Goal: Learn about a topic: Learn about a topic

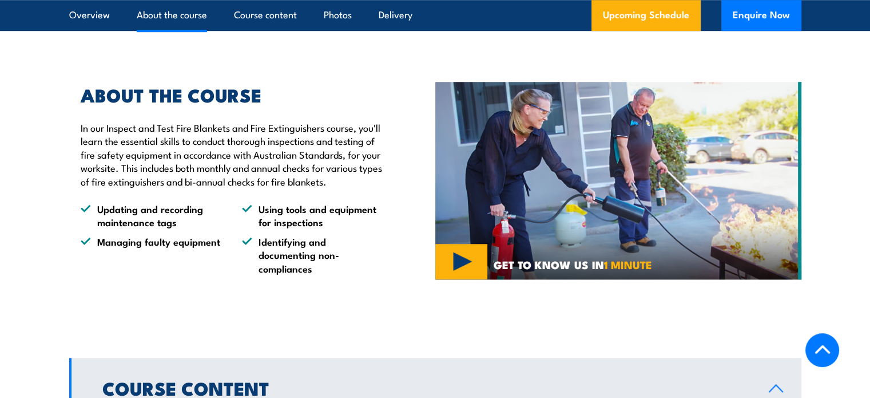
scroll to position [816, 0]
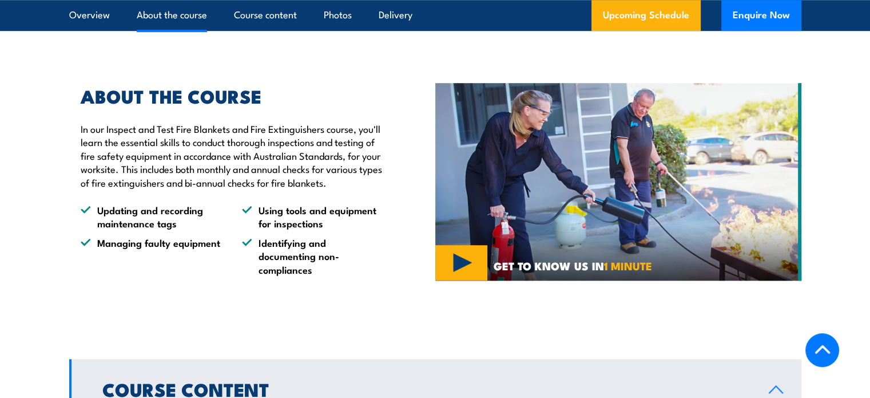
click at [288, 108] on div "ABOUT THE COURSE In our Inspect and Test Fire Blankets and Fire Extinguishers c…" at bounding box center [252, 181] width 366 height 245
click at [318, 104] on h2 "ABOUT THE COURSE" at bounding box center [232, 96] width 302 height 16
click at [316, 108] on div "ABOUT THE COURSE In our Inspect and Test Fire Blankets and Fire Extinguishers c…" at bounding box center [252, 181] width 366 height 245
click at [357, 104] on h2 "ABOUT THE COURSE" at bounding box center [232, 96] width 302 height 16
click at [352, 131] on div "ABOUT THE COURSE In our Inspect and Test Fire Blankets and Fire Extinguishers c…" at bounding box center [225, 182] width 313 height 188
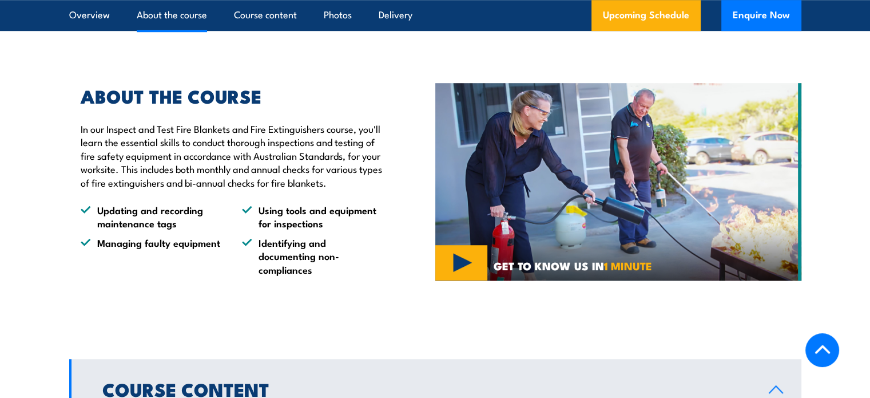
click at [413, 158] on div "ABOUT THE COURSE In our Inspect and Test Fire Blankets and Fire Extinguishers c…" at bounding box center [252, 181] width 366 height 245
click at [368, 146] on div "ABOUT THE COURSE In our Inspect and Test Fire Blankets and Fire Extinguishers c…" at bounding box center [225, 182] width 313 height 188
click at [394, 144] on div "ABOUT THE COURSE In our Inspect and Test Fire Blankets and Fire Extinguishers c…" at bounding box center [252, 181] width 366 height 245
click at [392, 133] on div "ABOUT THE COURSE In our Inspect and Test Fire Blankets and Fire Extinguishers c…" at bounding box center [252, 181] width 366 height 245
click at [367, 104] on h2 "ABOUT THE COURSE" at bounding box center [232, 96] width 302 height 16
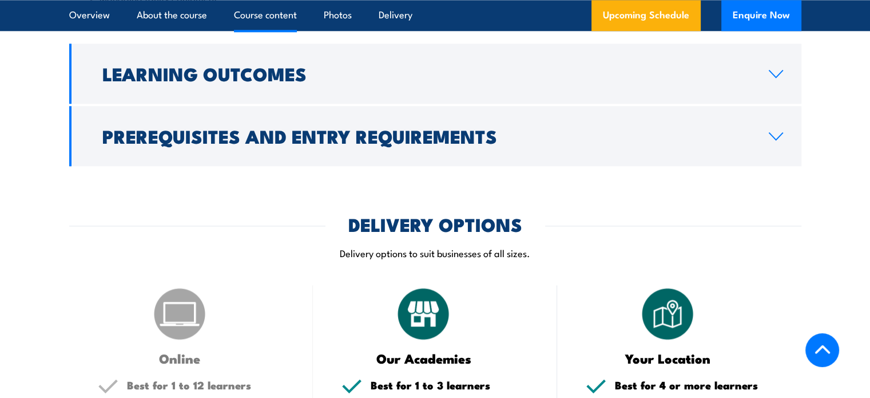
scroll to position [1433, 0]
